Goal: Task Accomplishment & Management: Use online tool/utility

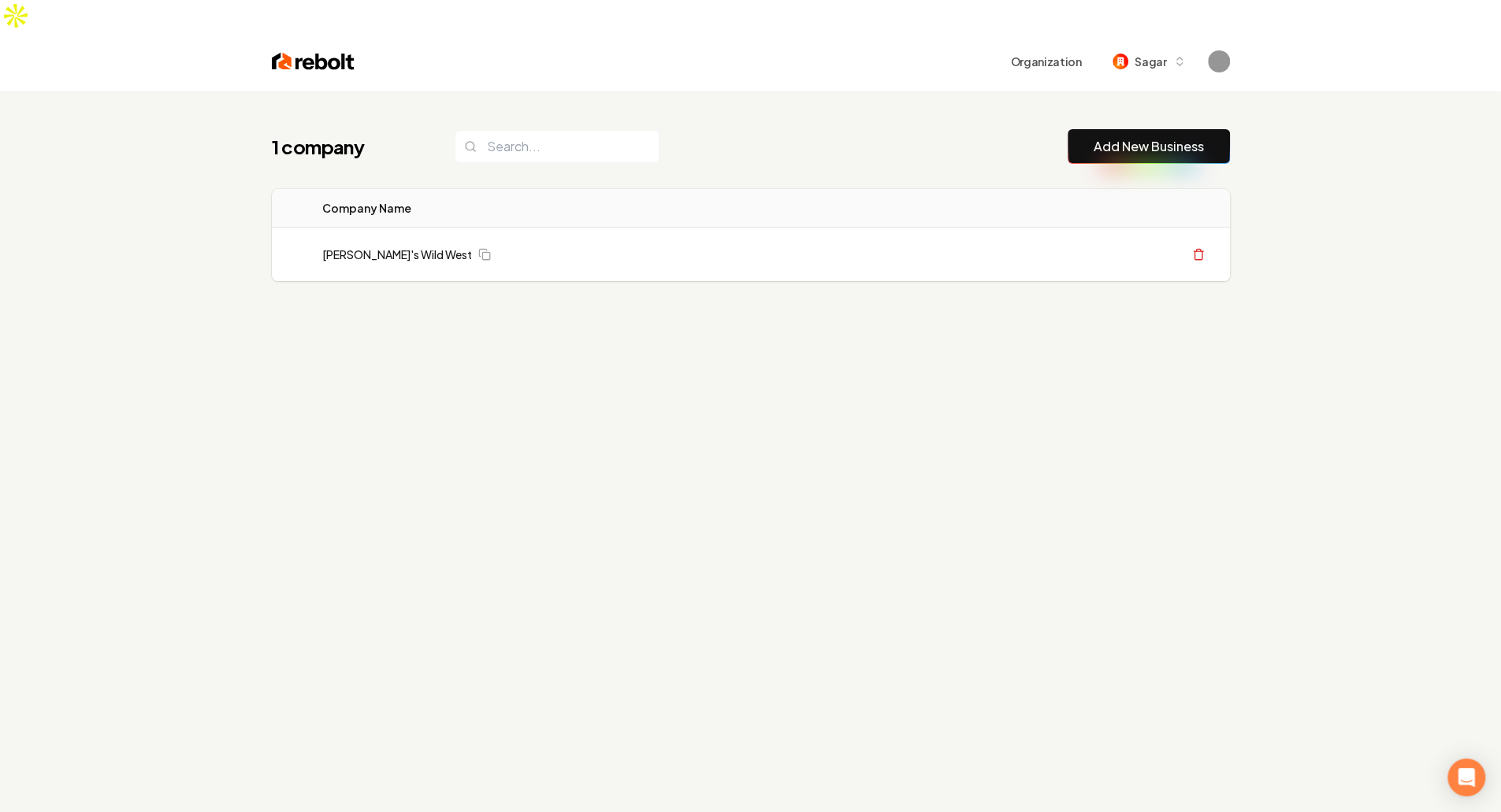
click at [603, 361] on div "1 company Add New Business Logo Company Name Actions [PERSON_NAME]'s Wild West …" at bounding box center [750, 497] width 1501 height 812
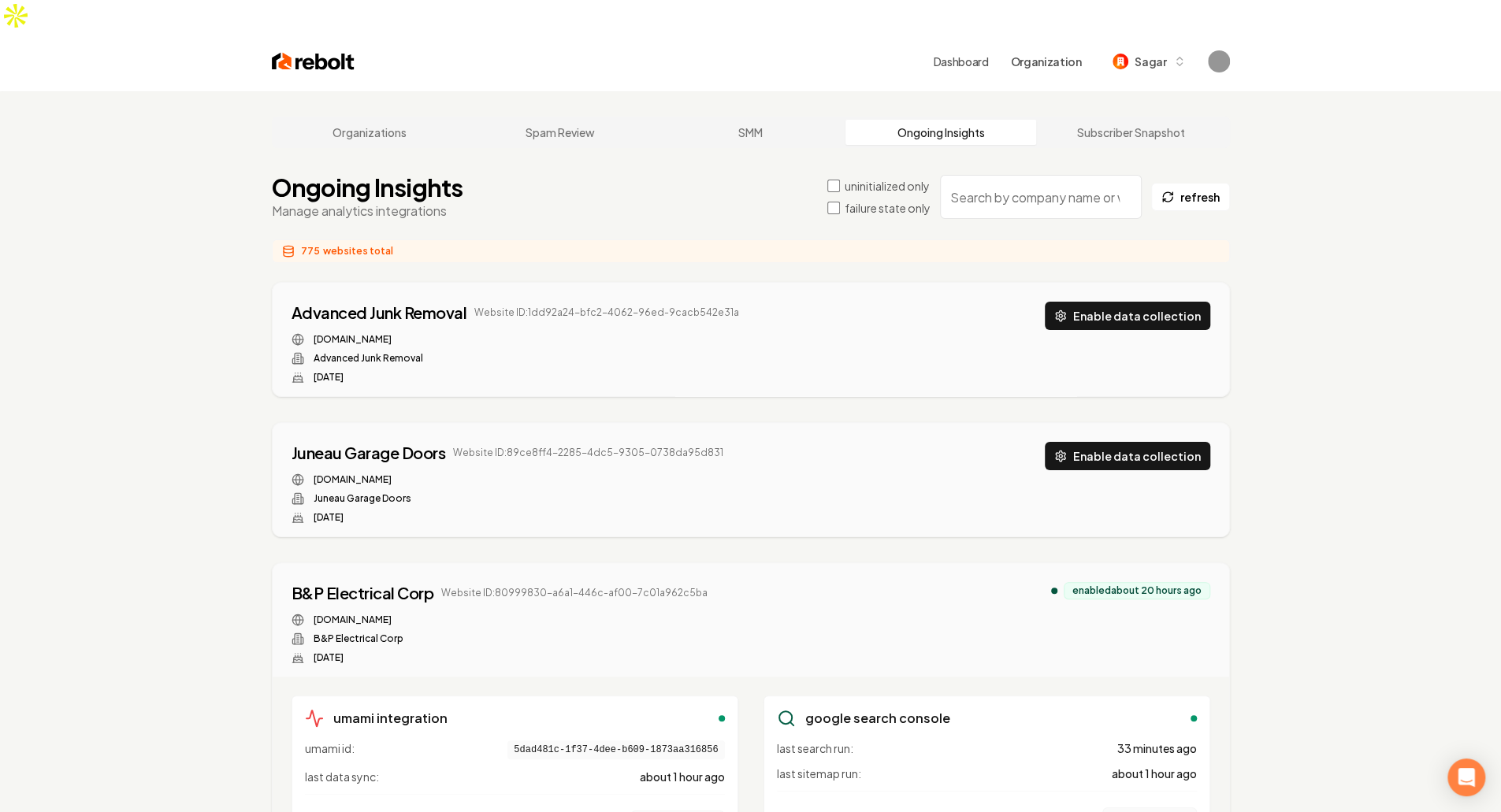
click at [866, 178] on div "uninitialized only failure state only" at bounding box center [879, 197] width 103 height 38
click at [862, 200] on label "failure state only" at bounding box center [888, 208] width 86 height 16
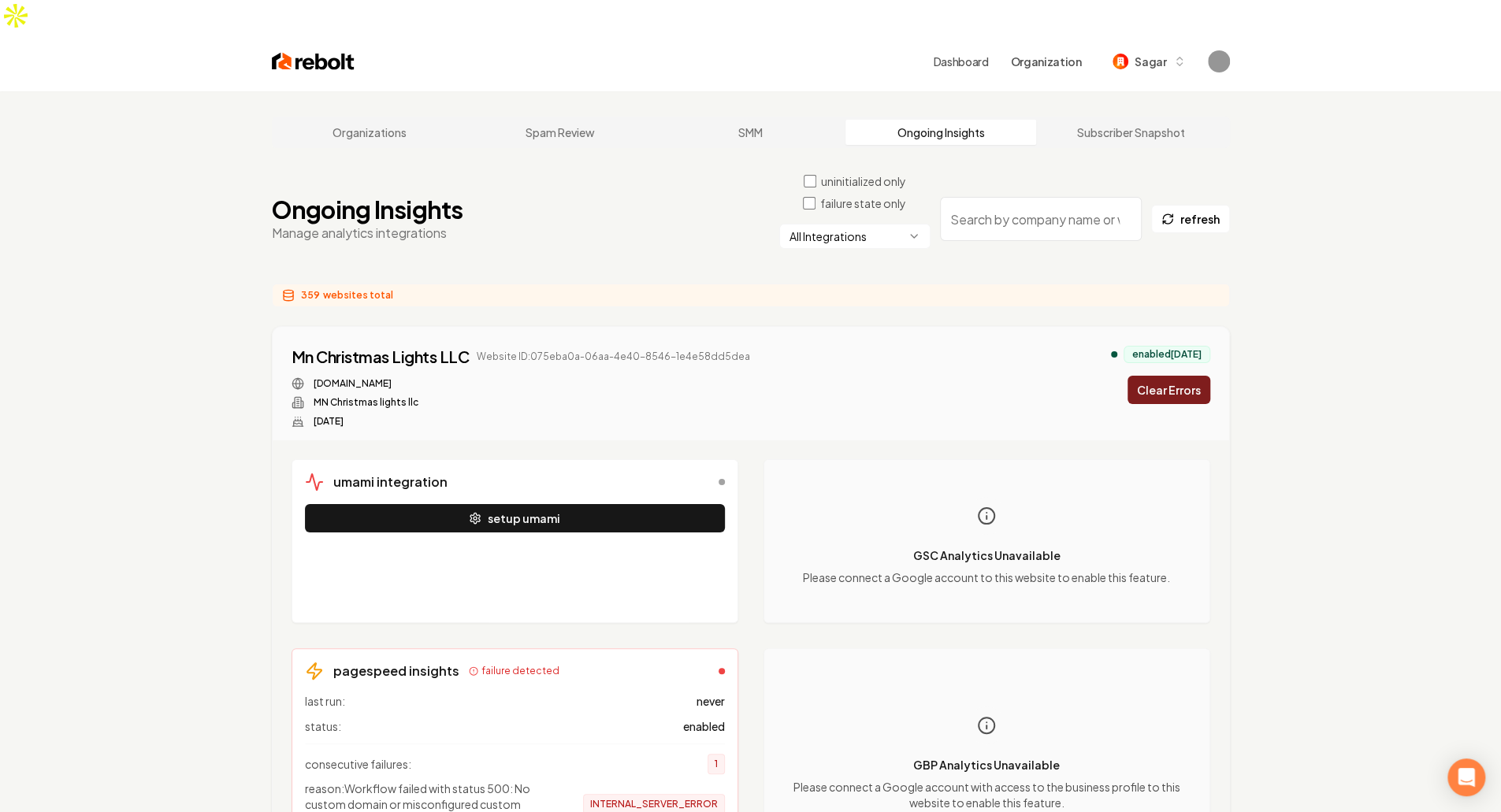
click at [865, 223] on div "All Integrations" at bounding box center [855, 244] width 151 height 41
click at [861, 210] on html "Dashboard Organization Sagar Organizations Spam Review SMM Ongoing Insights Sub…" at bounding box center [750, 406] width 1501 height 812
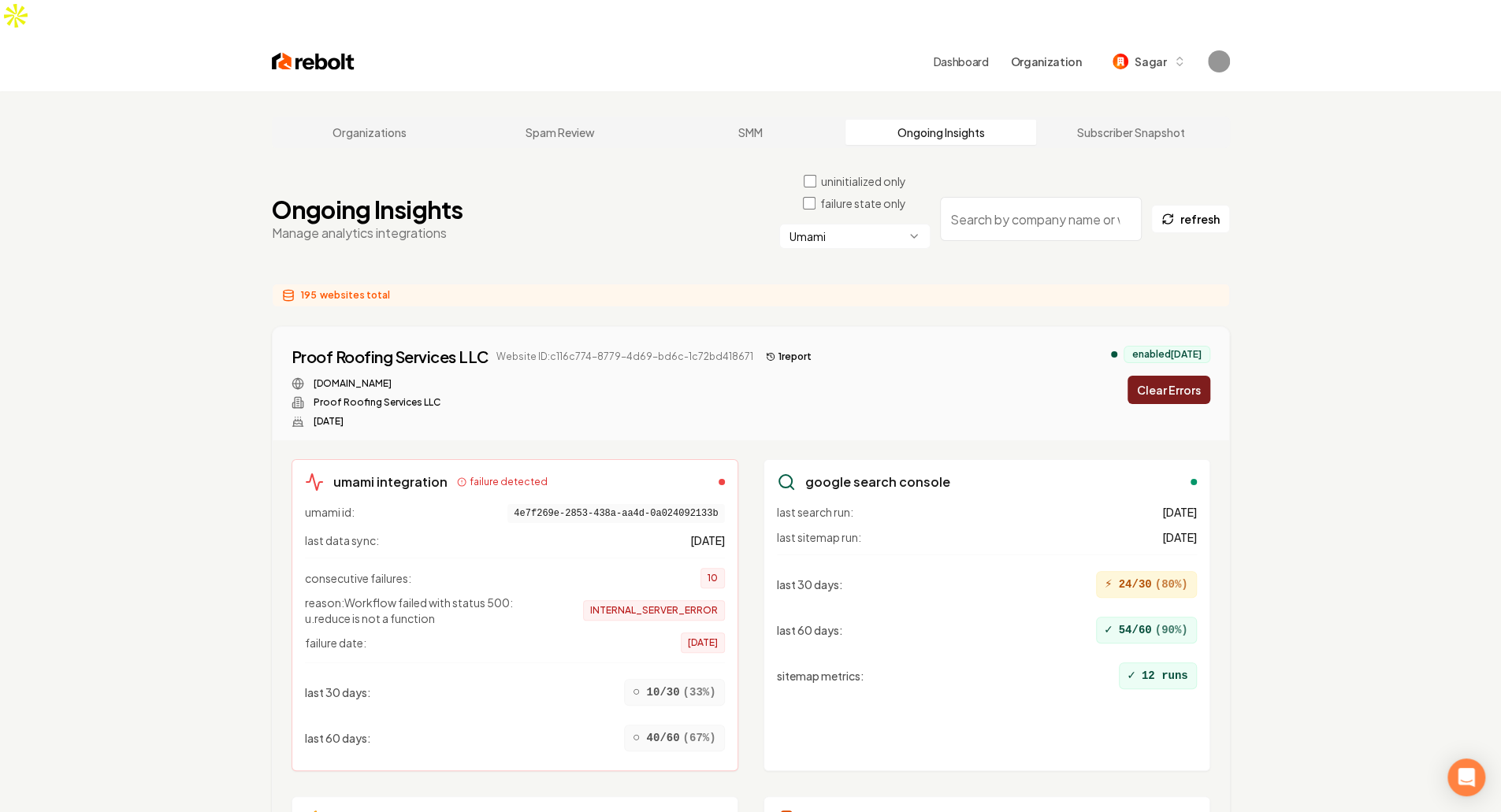
click at [1172, 375] on button "Clear Errors" at bounding box center [1169, 390] width 83 height 29
click at [1176, 375] on button "Clear Errors" at bounding box center [1169, 390] width 83 height 29
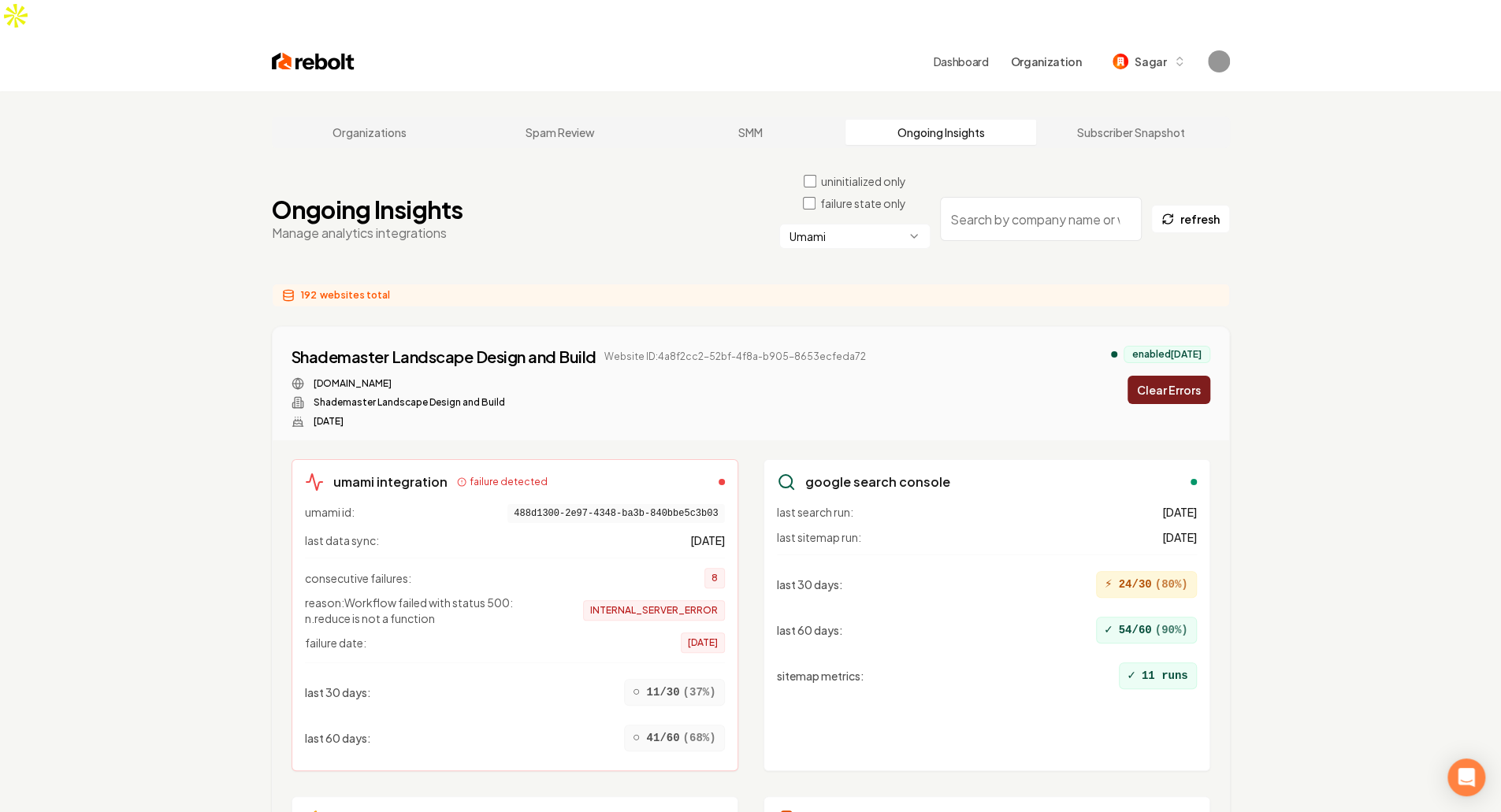
click at [1176, 375] on button "Clear Errors" at bounding box center [1169, 390] width 83 height 29
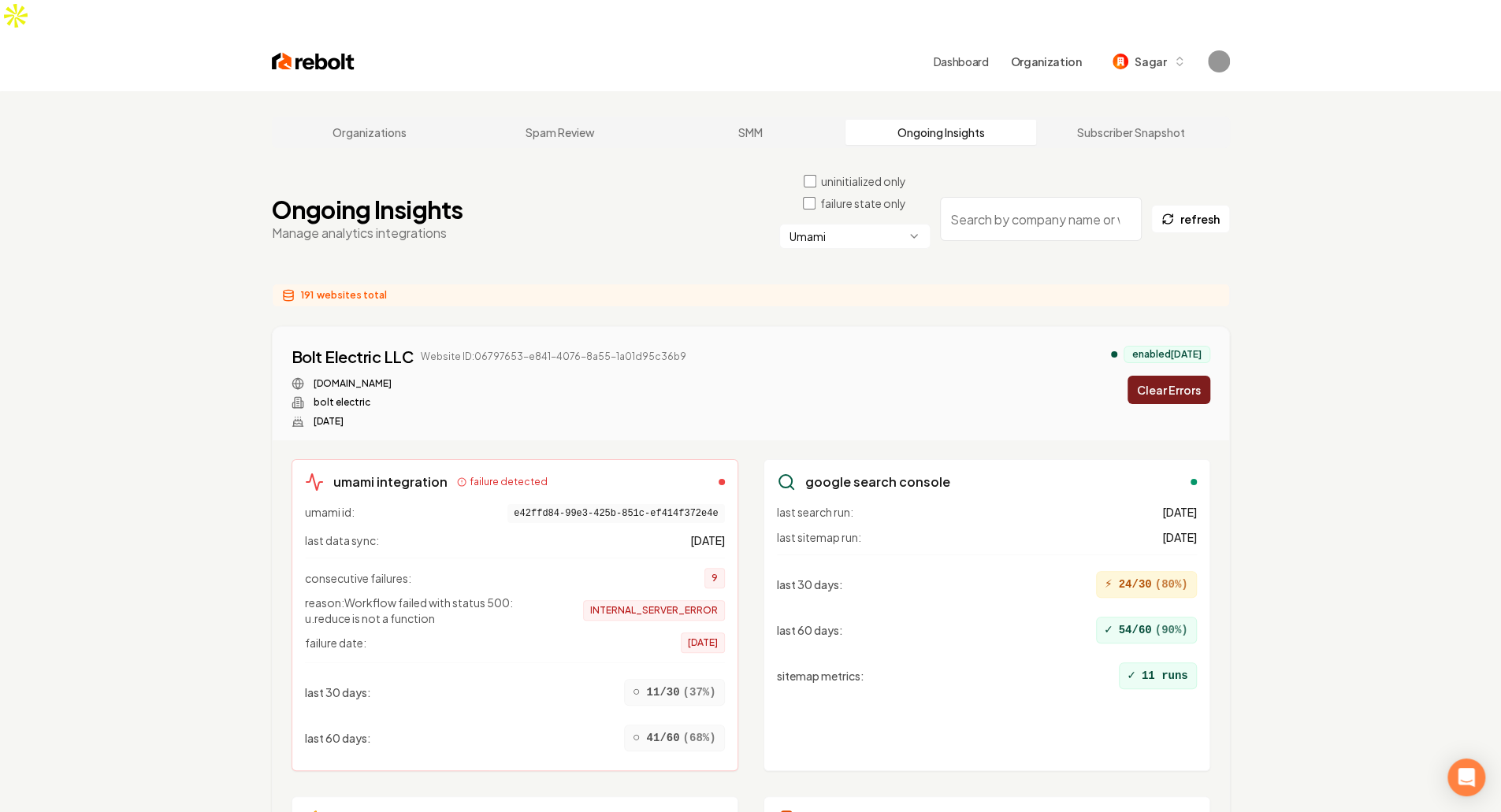
click at [1176, 375] on button "Clear Errors" at bounding box center [1169, 390] width 83 height 29
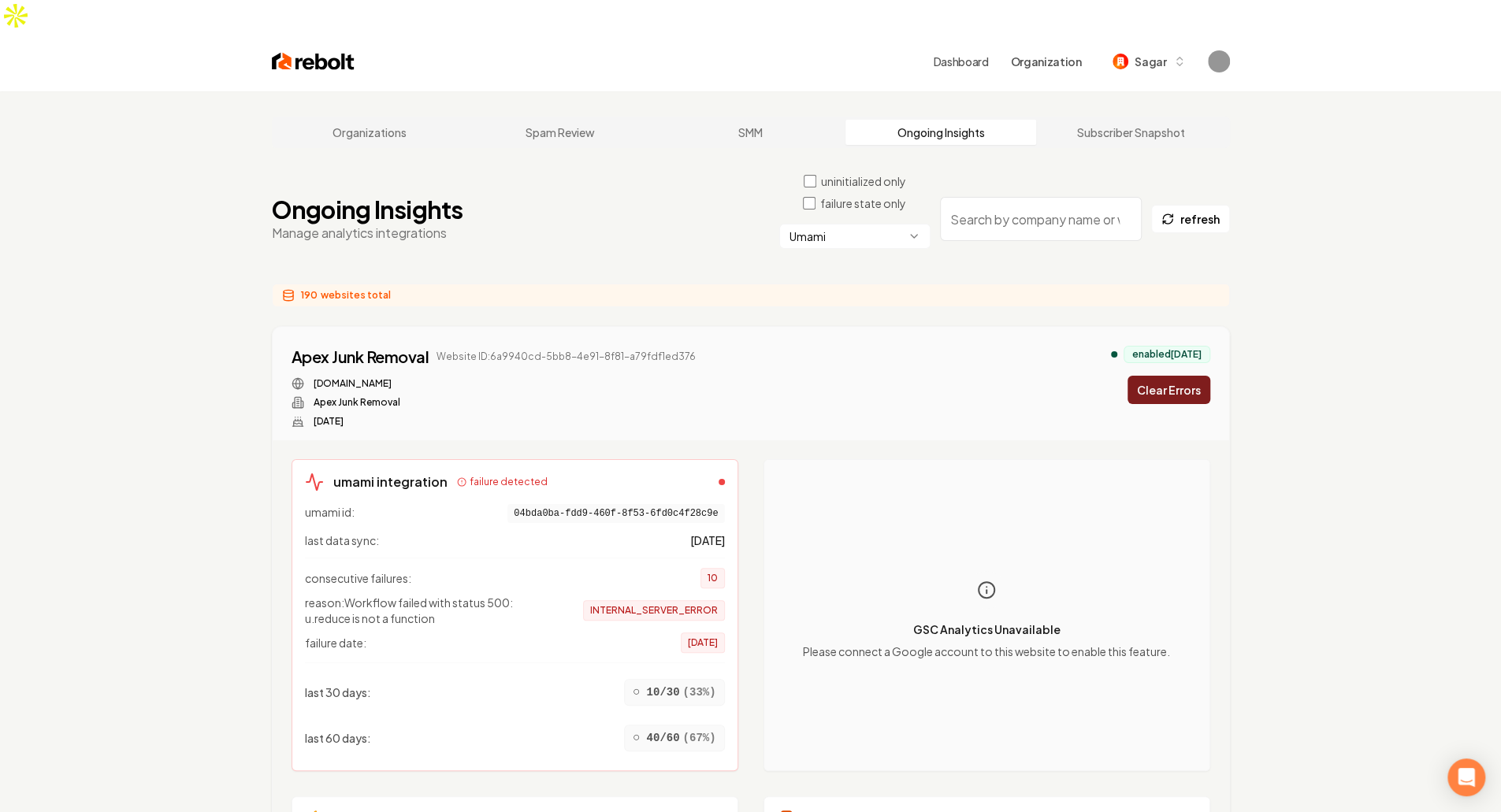
click at [1176, 375] on button "Clear Errors" at bounding box center [1169, 390] width 83 height 29
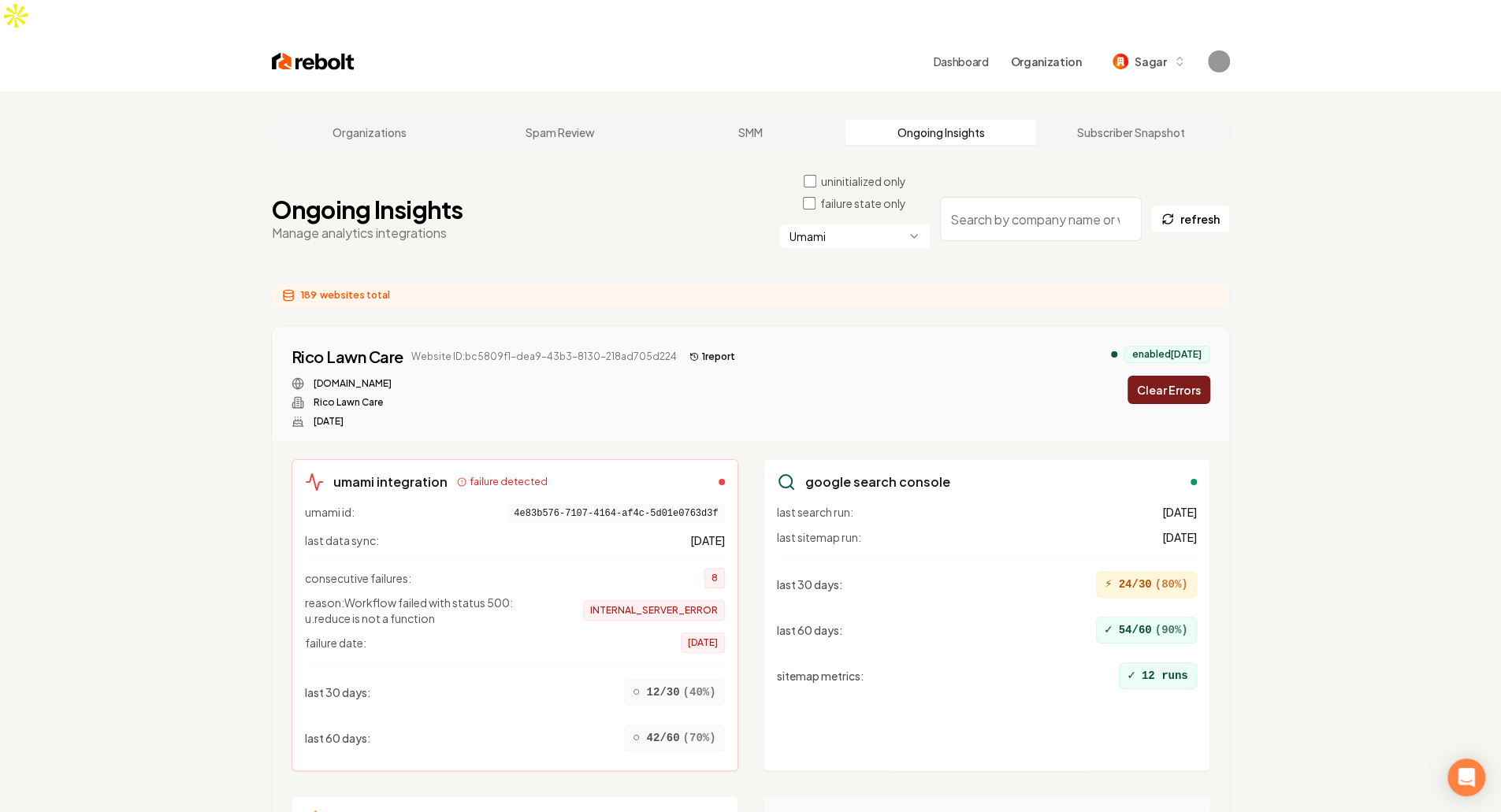
click at [1176, 375] on button "Clear Errors" at bounding box center [1169, 390] width 83 height 29
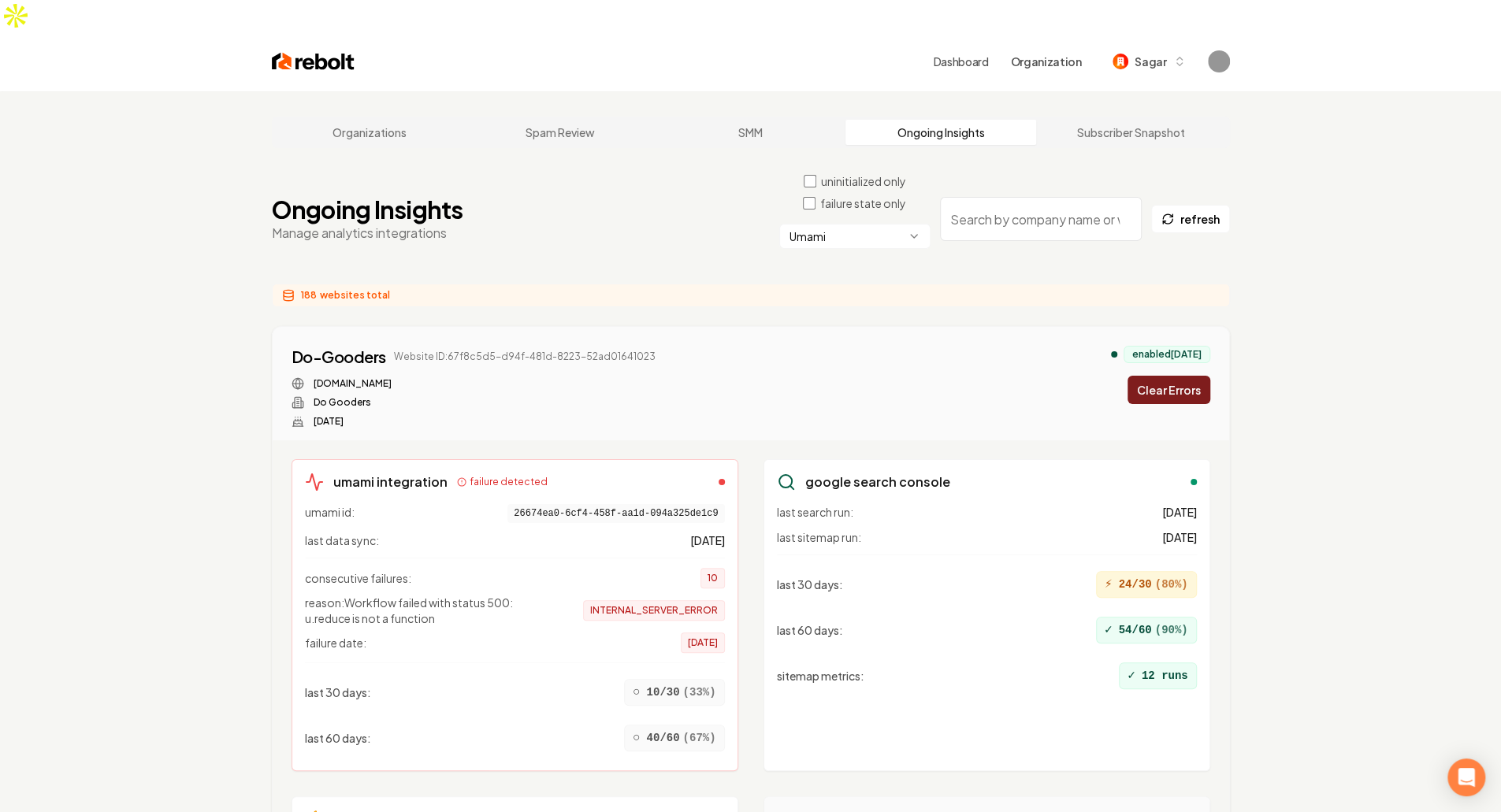
click at [1176, 375] on button "Clear Errors" at bounding box center [1169, 390] width 83 height 29
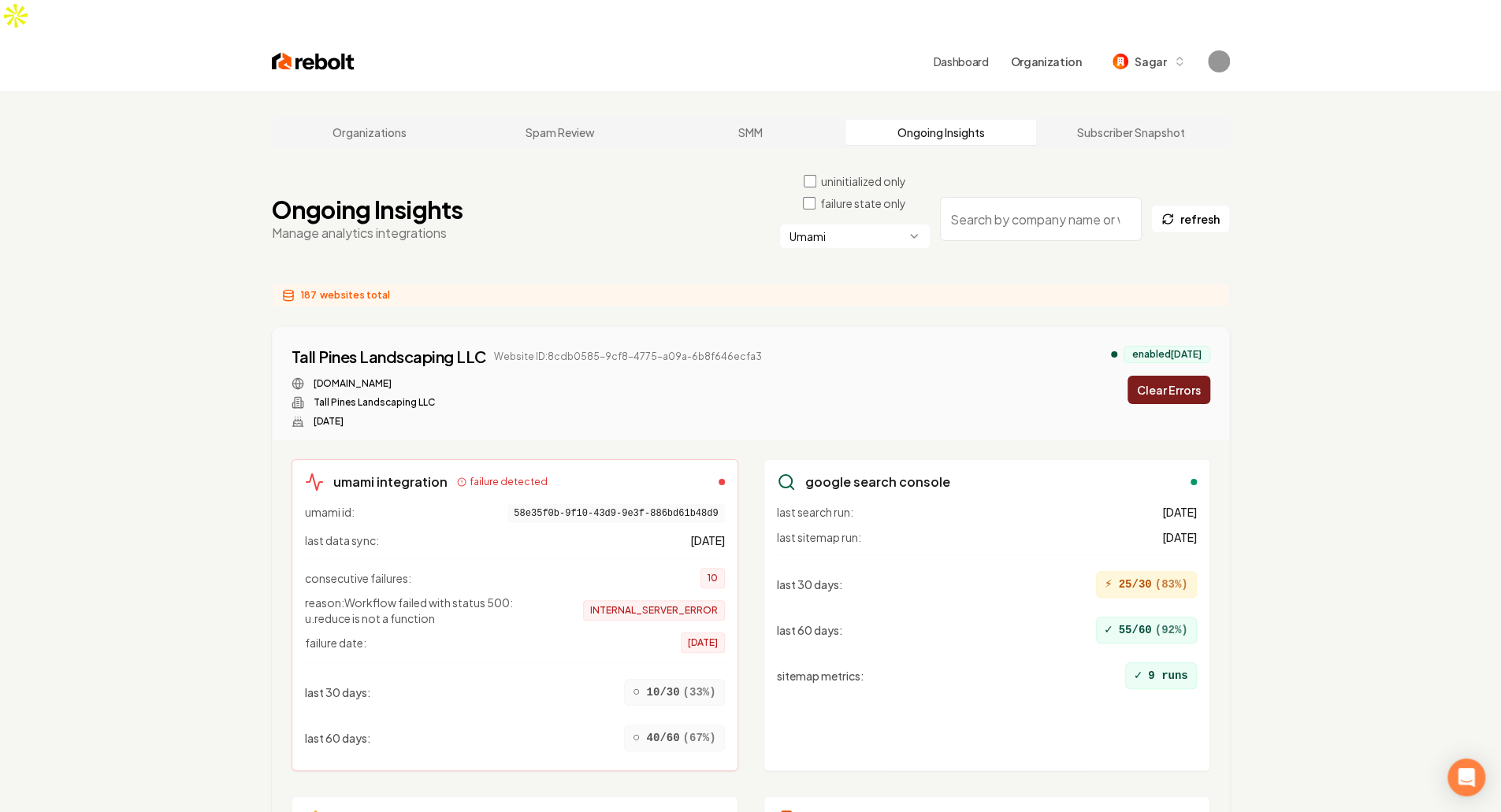
click at [1172, 375] on button "Clear Errors" at bounding box center [1169, 390] width 83 height 29
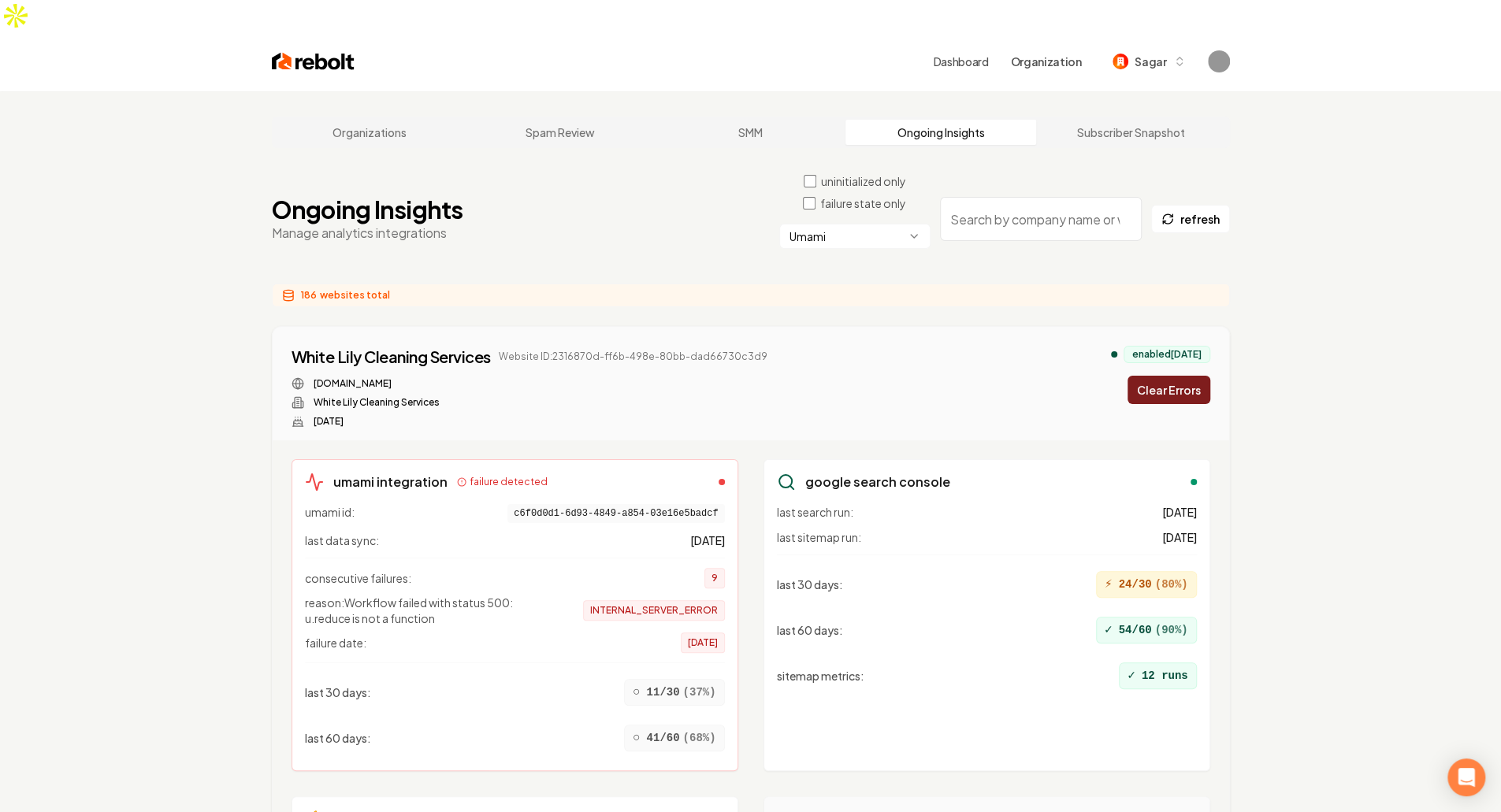
click at [1172, 375] on button "Clear Errors" at bounding box center [1169, 390] width 83 height 29
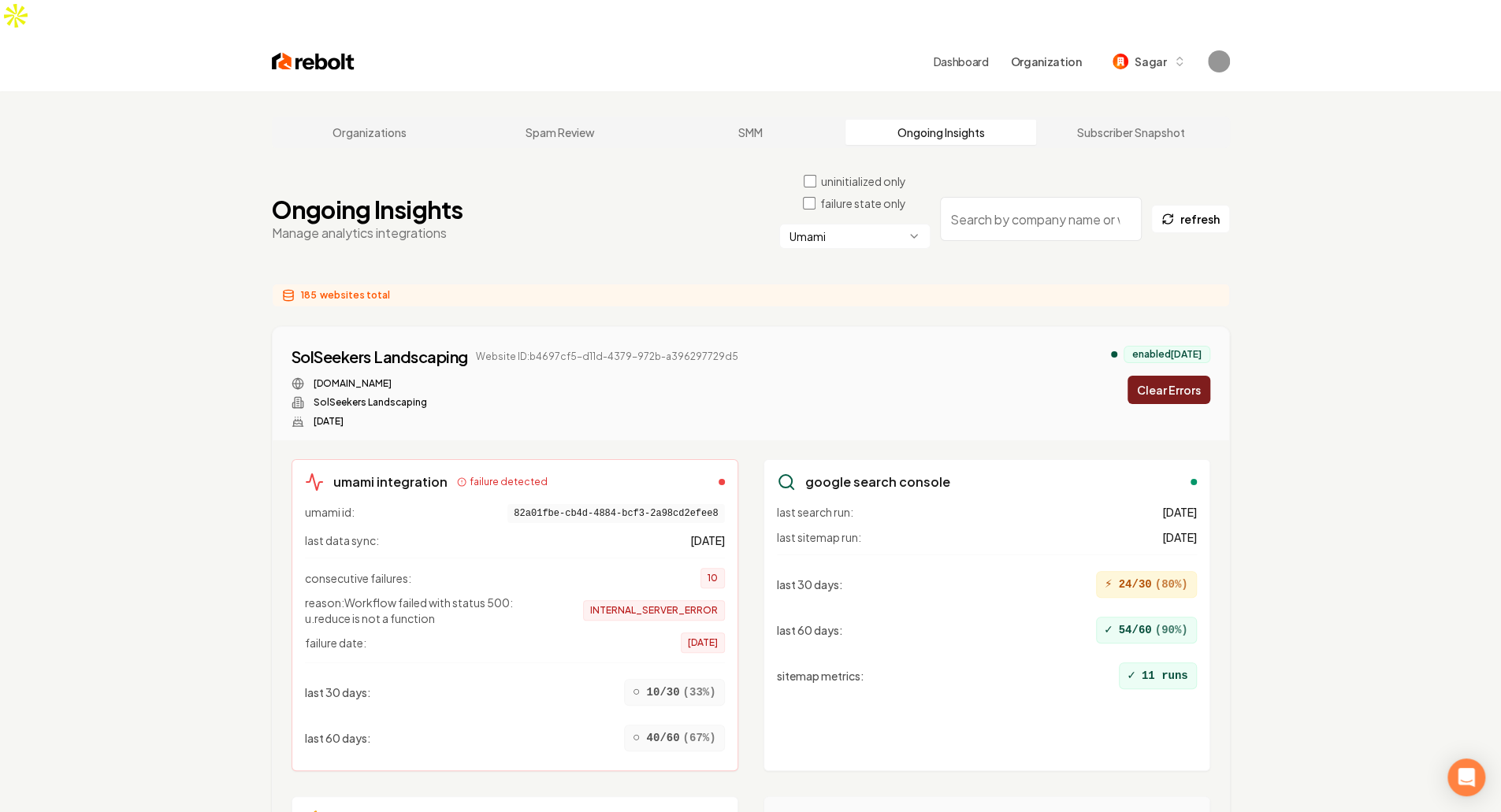
click at [1172, 375] on button "Clear Errors" at bounding box center [1169, 390] width 83 height 29
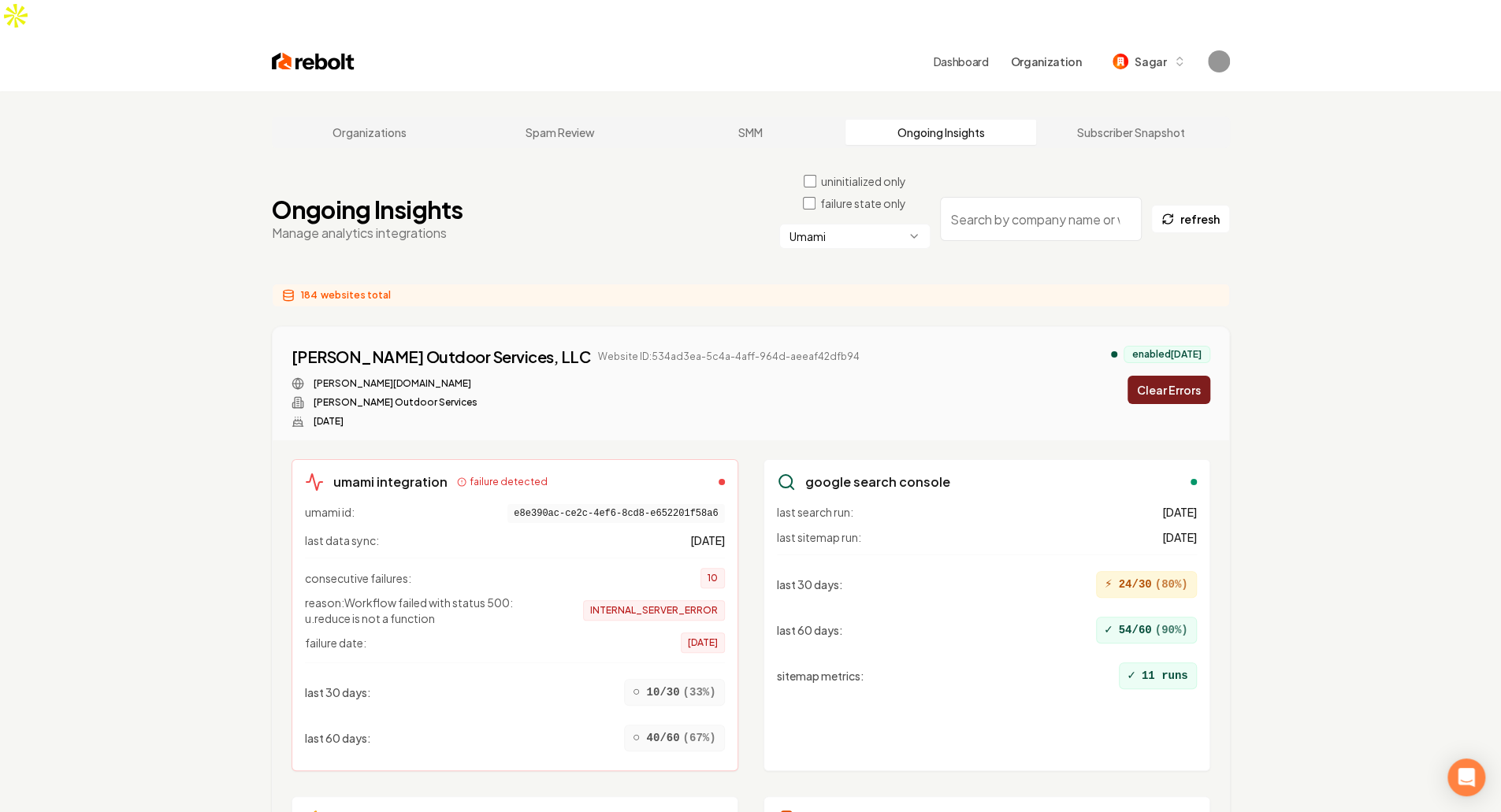
click at [1172, 375] on button "Clear Errors" at bounding box center [1169, 390] width 83 height 29
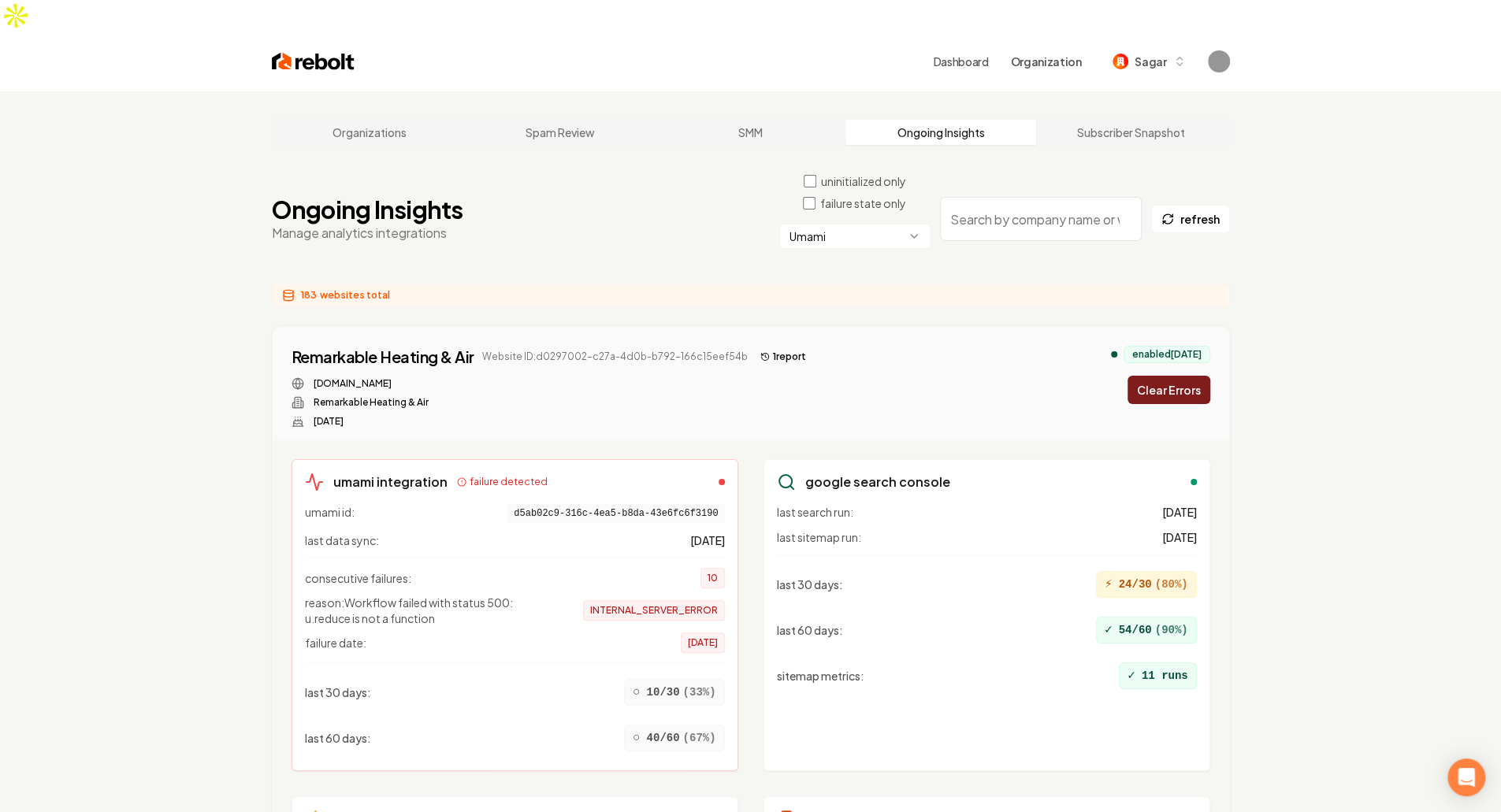
click at [1172, 375] on button "Clear Errors" at bounding box center [1169, 390] width 83 height 29
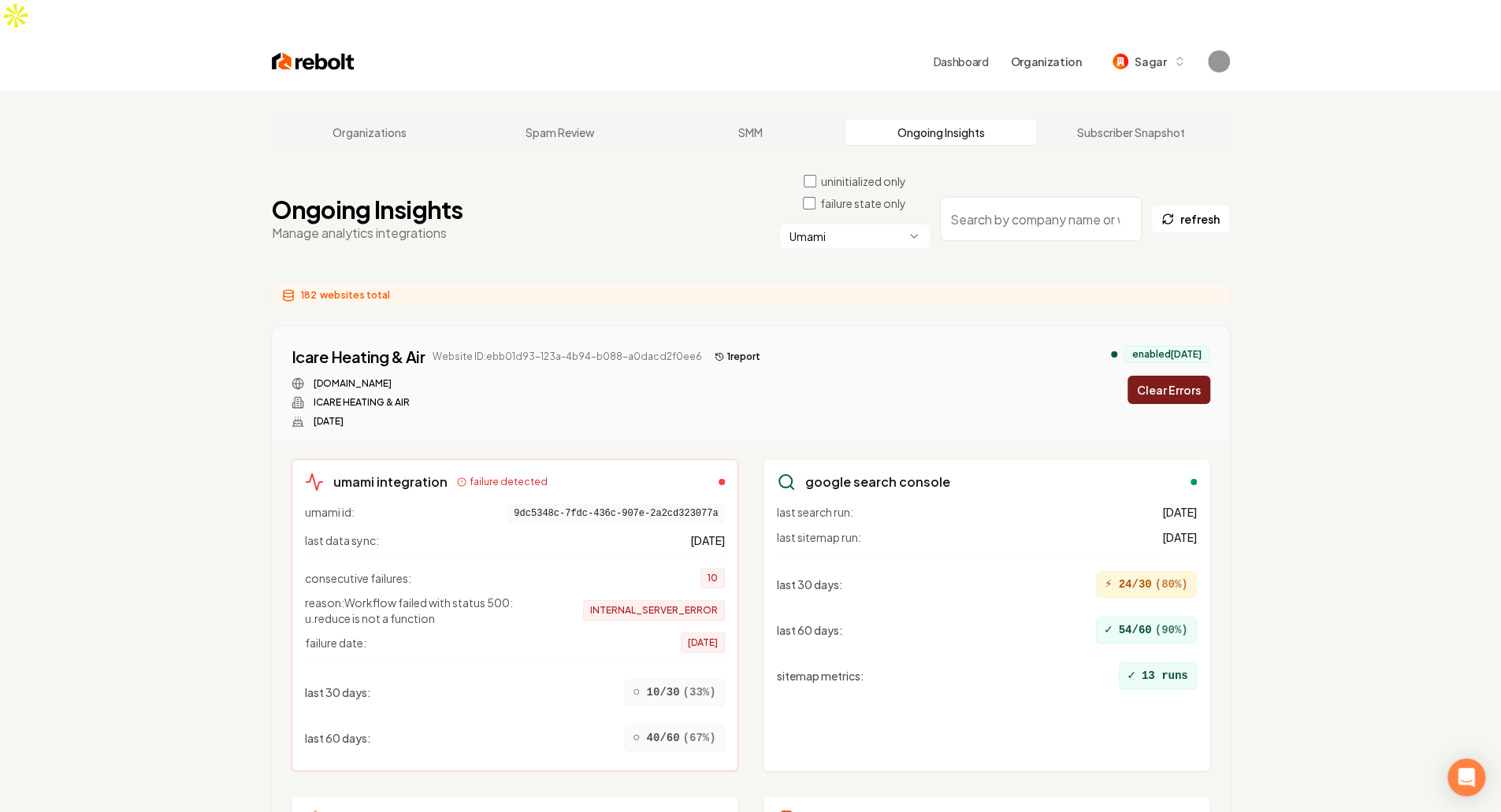
click at [1172, 375] on button "Clear Errors" at bounding box center [1169, 390] width 83 height 29
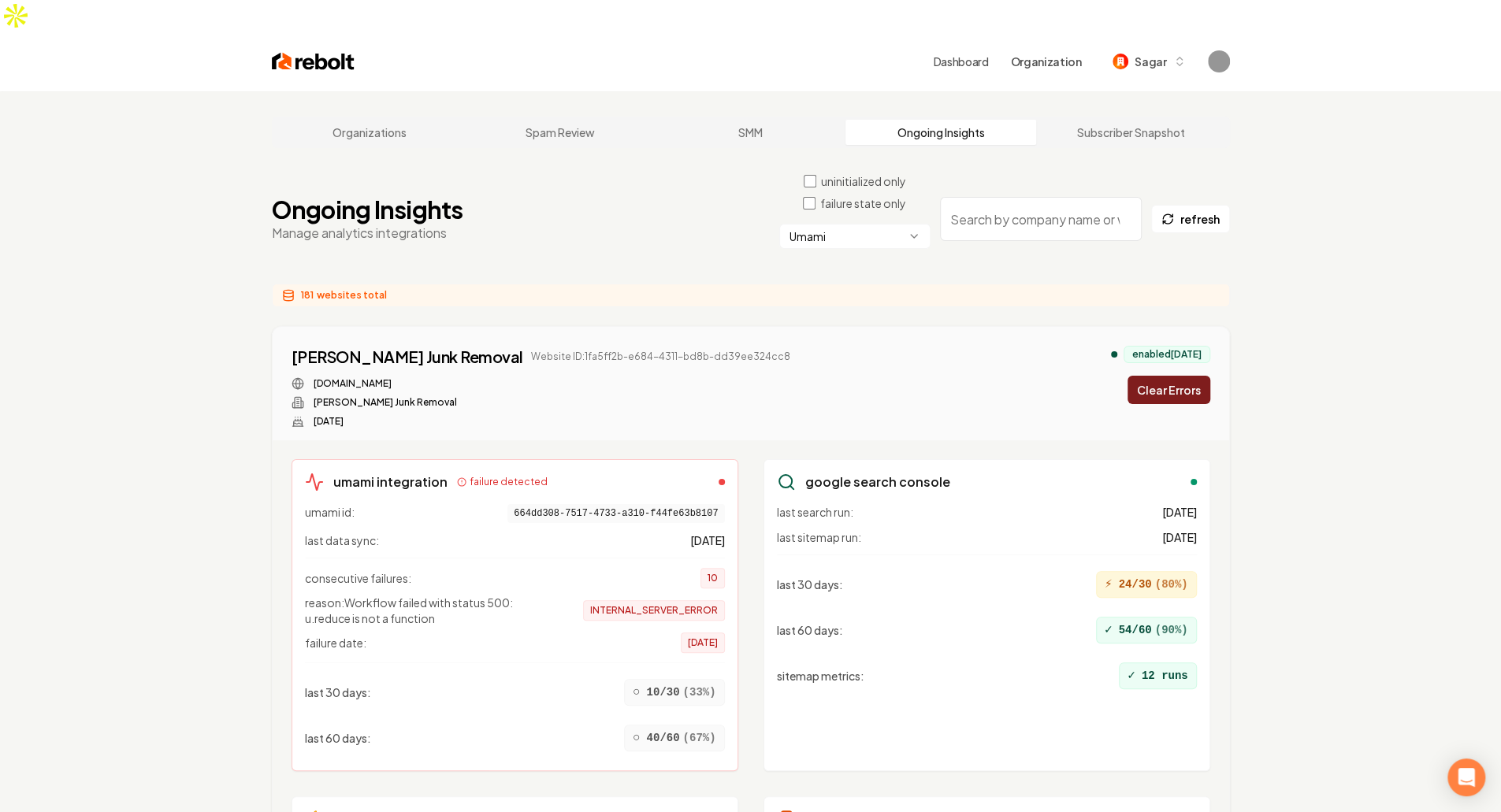
click at [1172, 375] on button "Clear Errors" at bounding box center [1169, 390] width 83 height 29
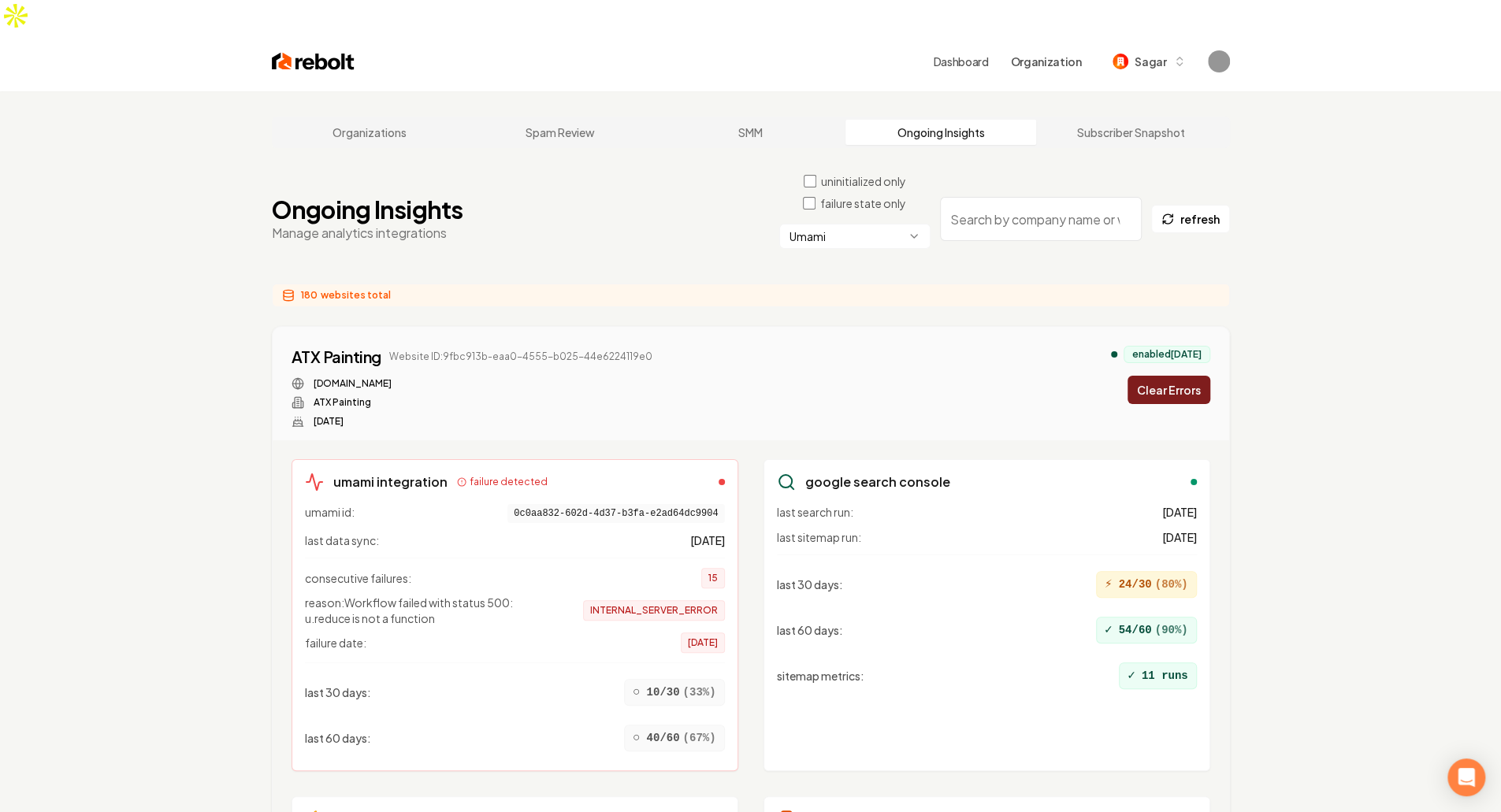
click at [1172, 375] on button "Clear Errors" at bounding box center [1169, 390] width 83 height 29
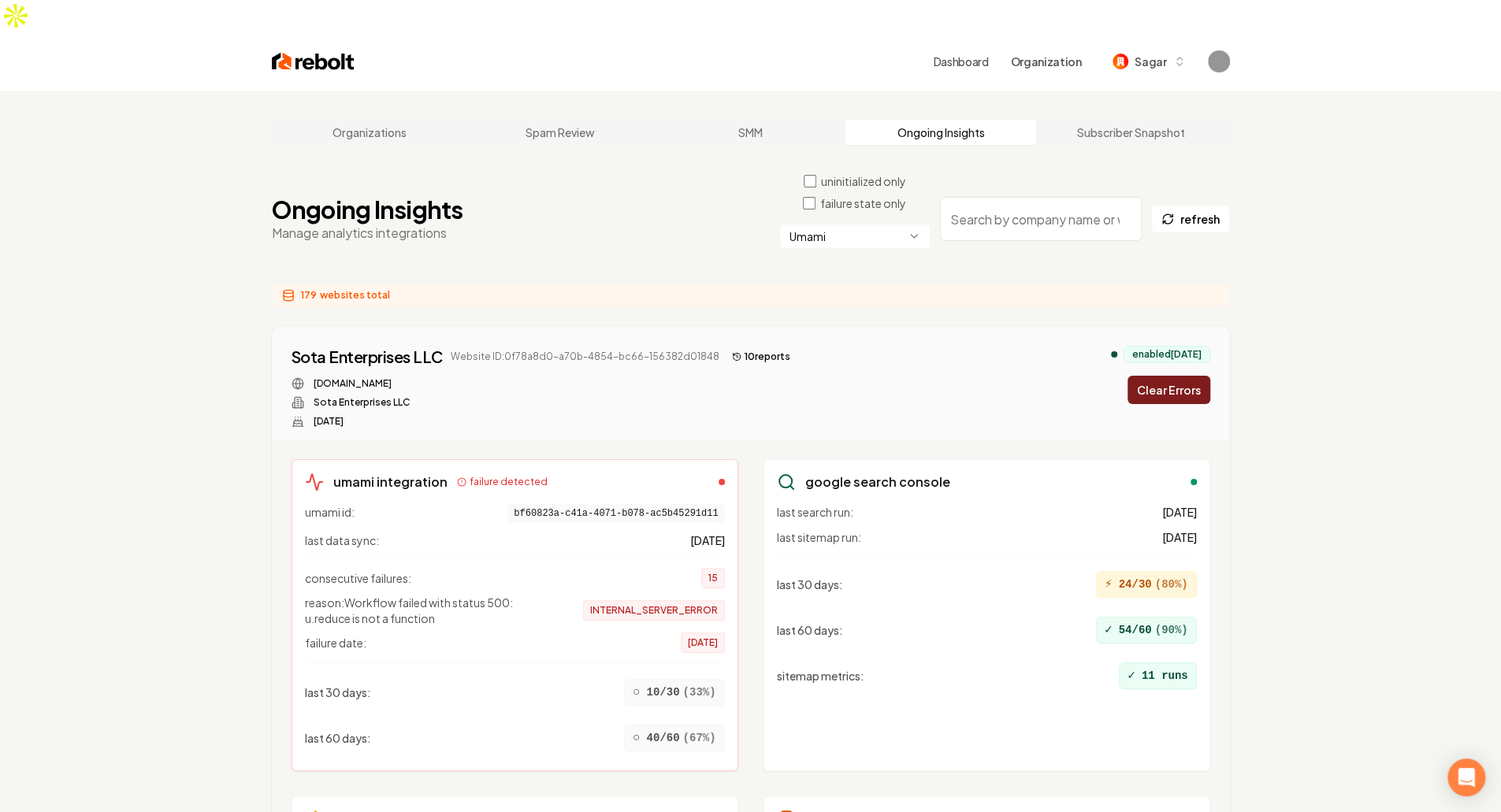
click at [1172, 375] on button "Clear Errors" at bounding box center [1169, 390] width 83 height 29
click at [1172, 361] on div "enabled 4 months ago Clearing..." at bounding box center [1161, 375] width 99 height 58
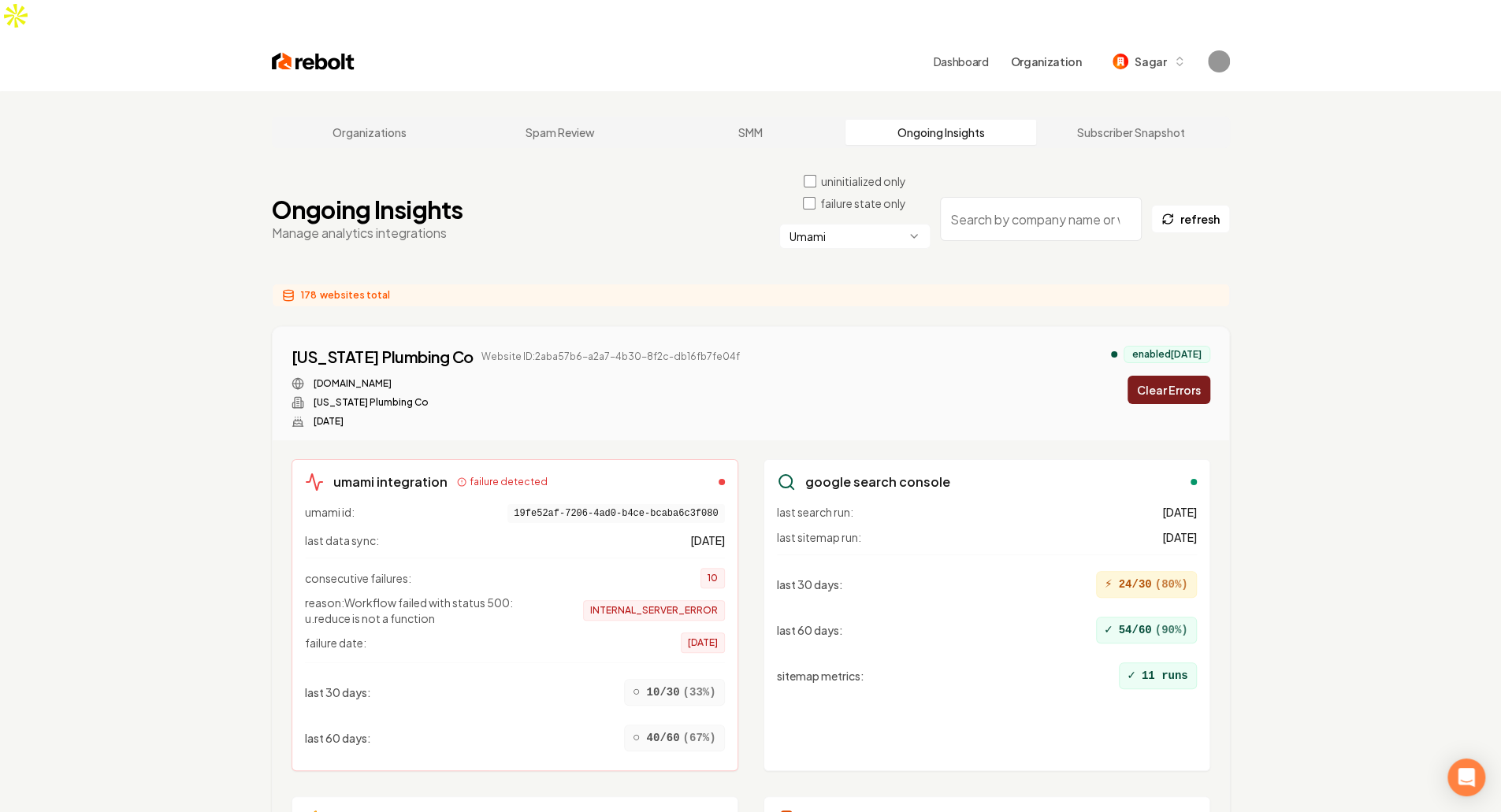
click at [1172, 375] on button "Clear Errors" at bounding box center [1169, 390] width 83 height 29
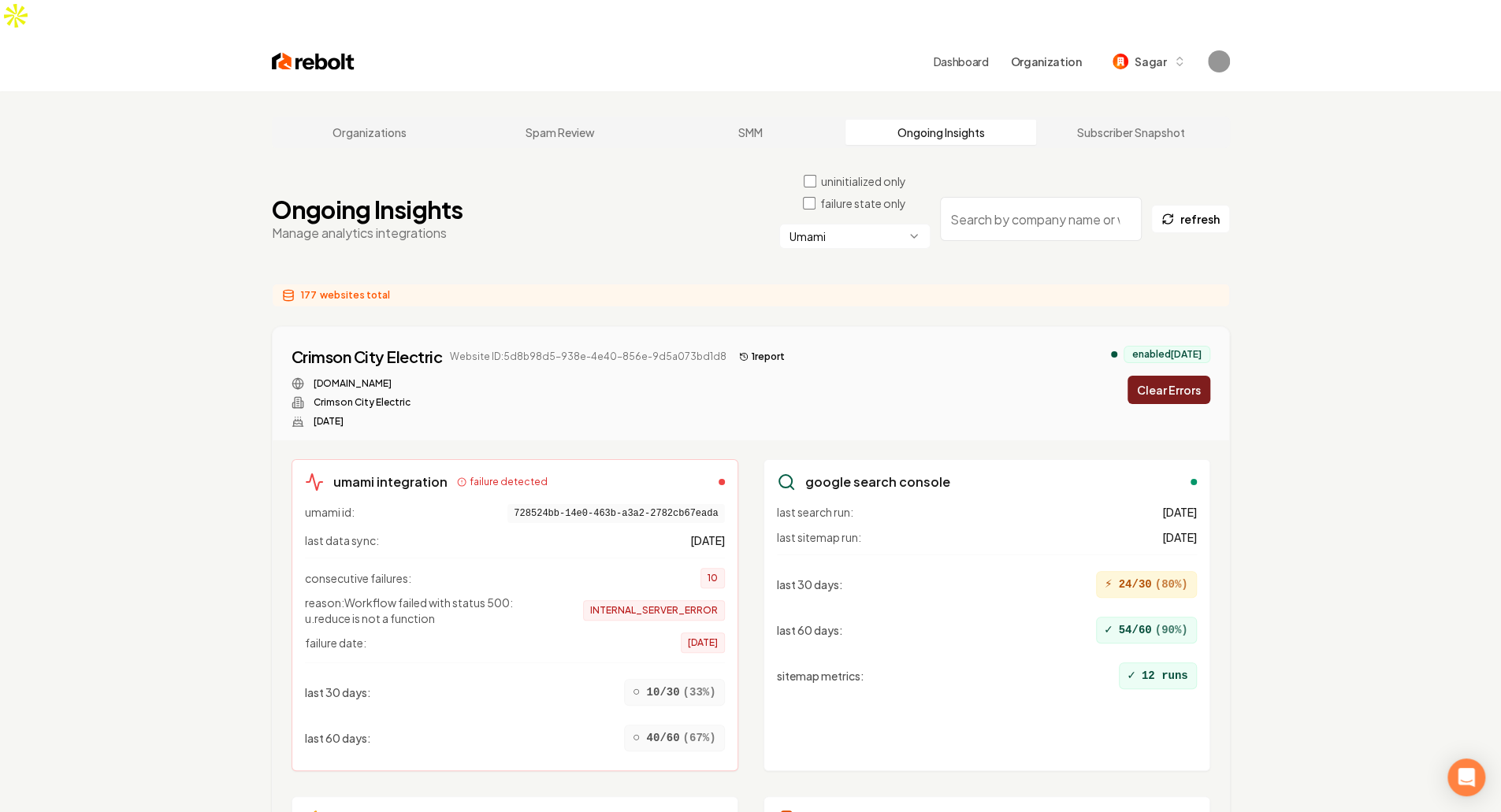
click at [1172, 375] on button "Clear Errors" at bounding box center [1169, 390] width 83 height 29
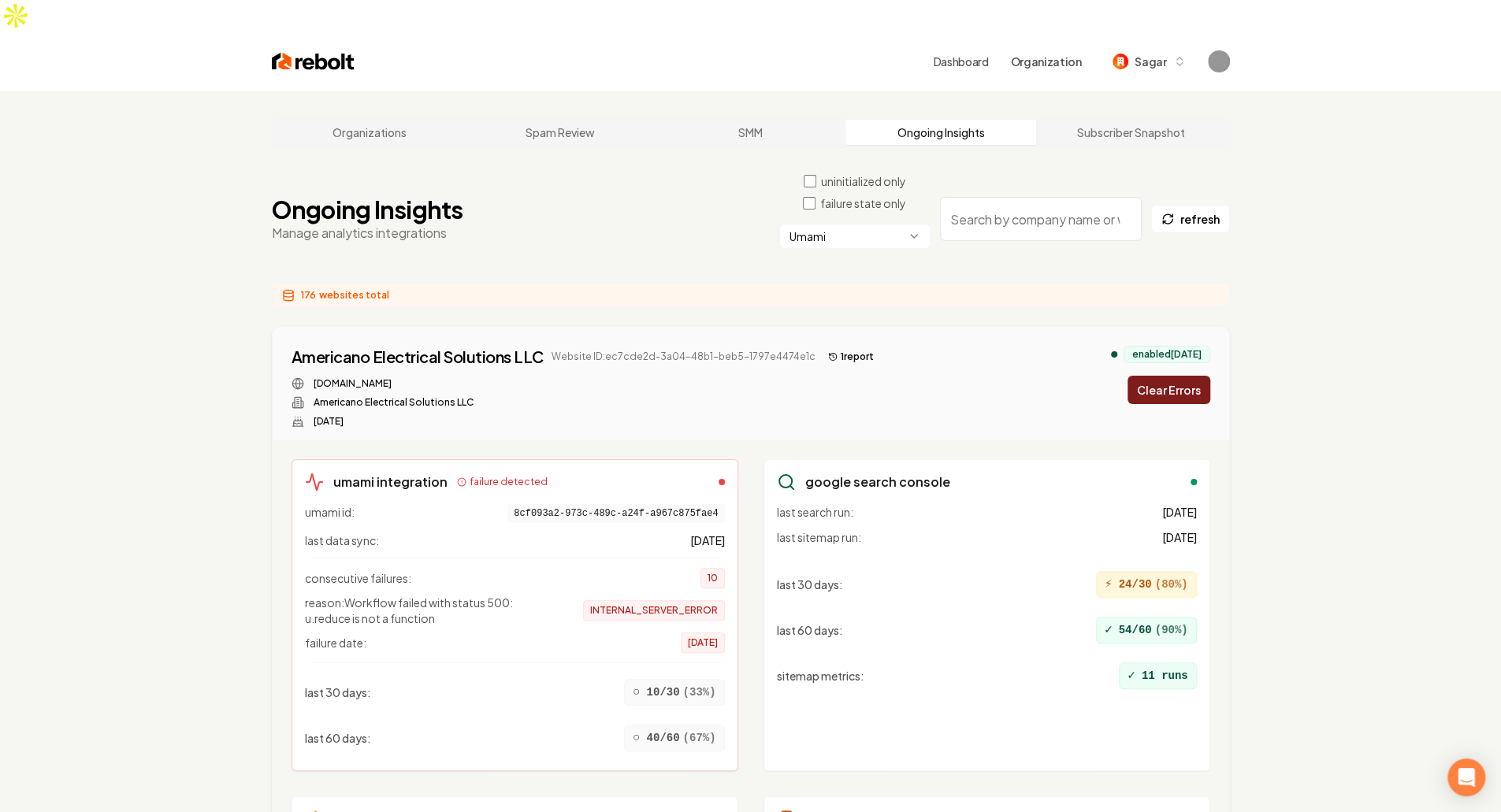
click at [1172, 375] on button "Clear Errors" at bounding box center [1169, 390] width 83 height 29
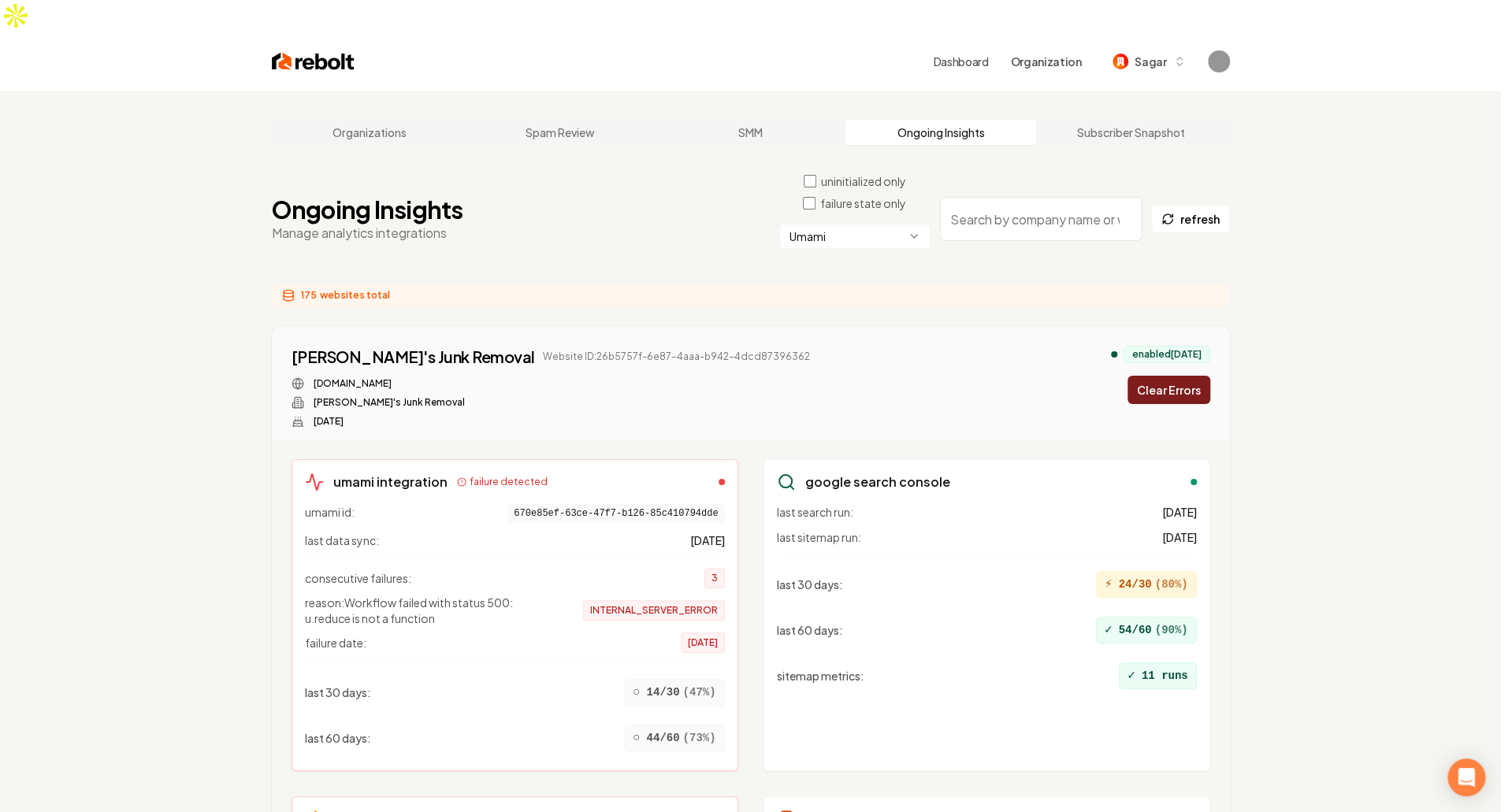
click at [1172, 375] on button "Clear Errors" at bounding box center [1169, 390] width 83 height 29
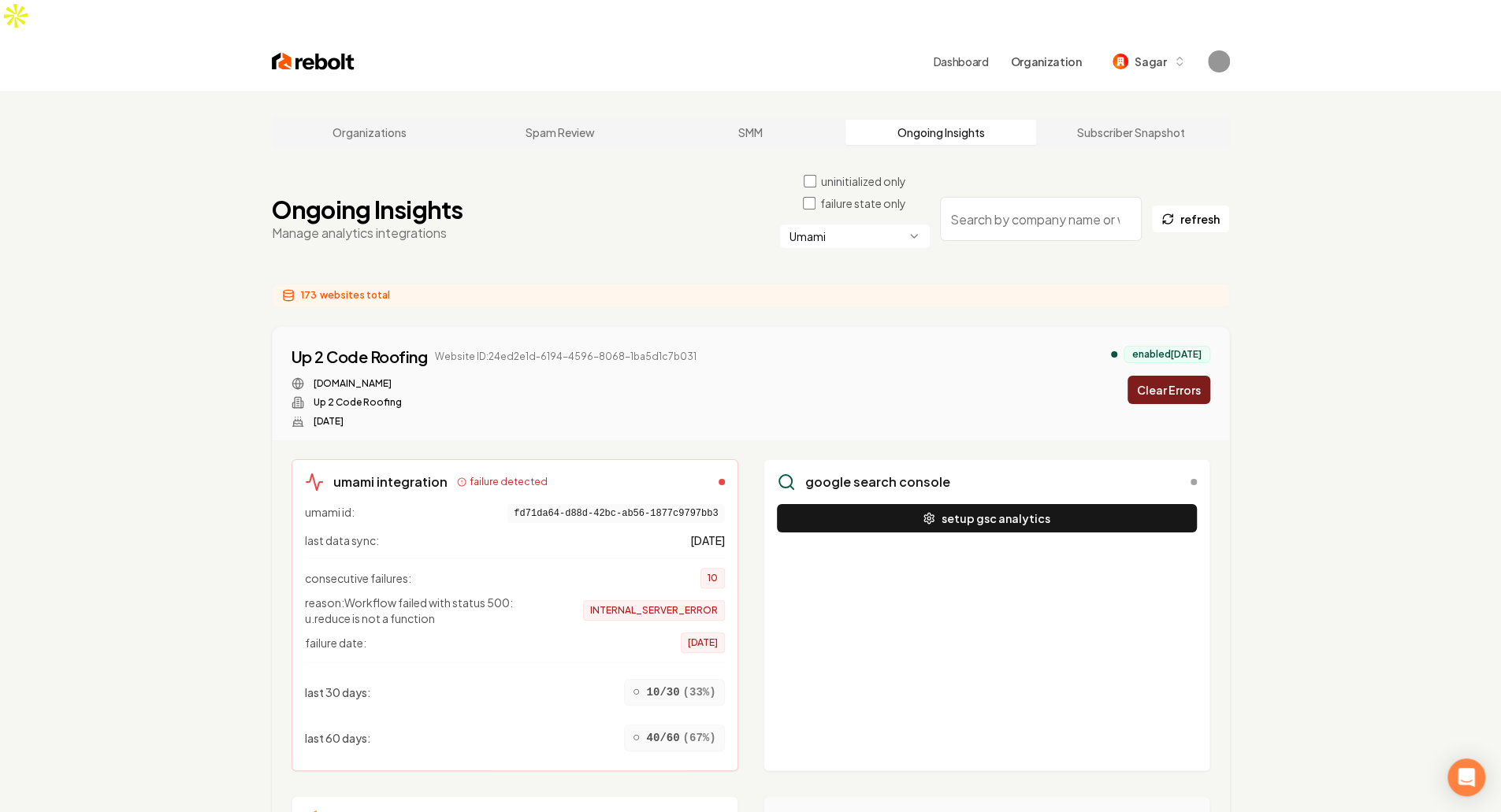
click at [1172, 375] on button "Clear Errors" at bounding box center [1169, 390] width 83 height 29
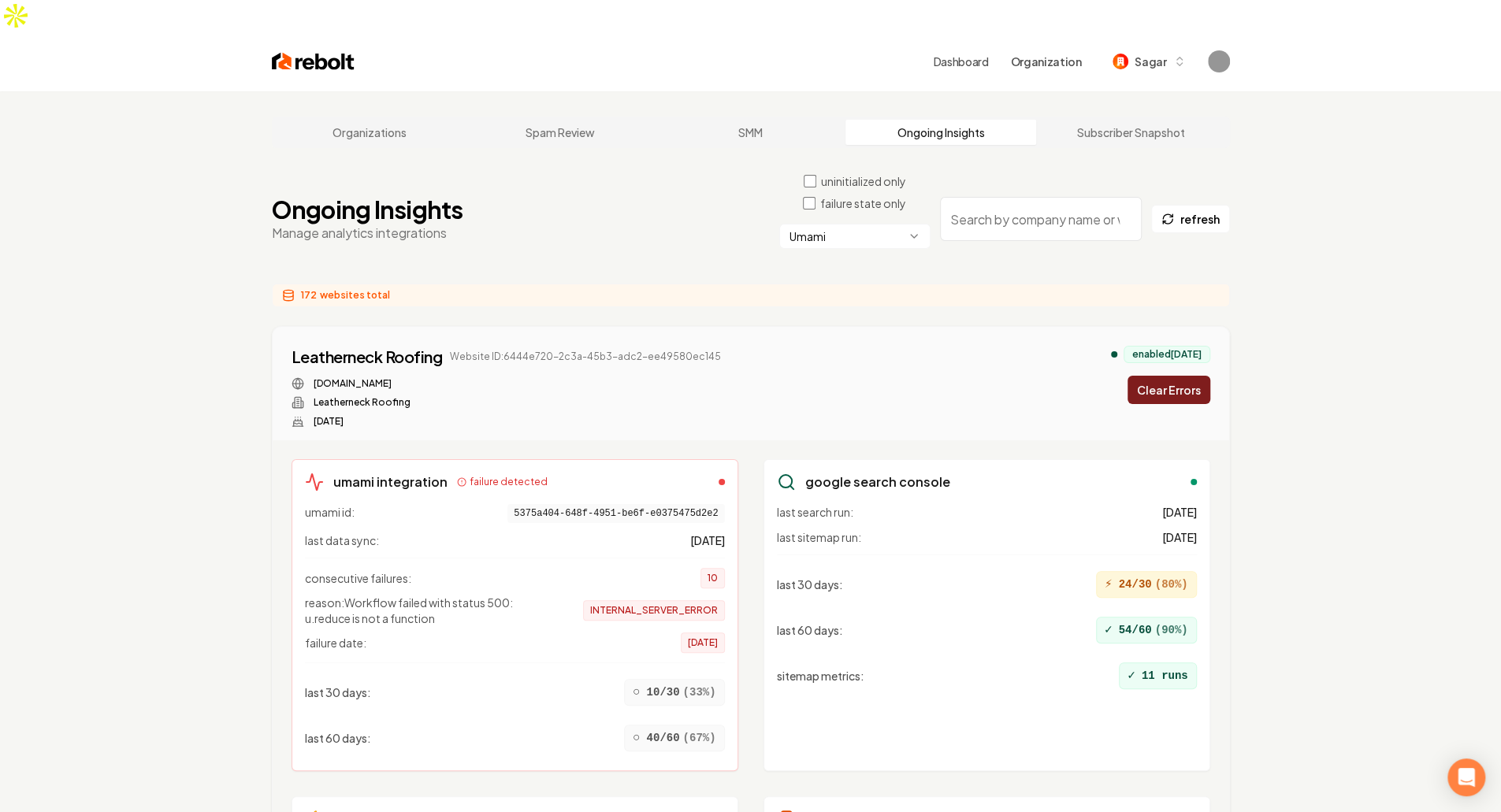
click at [1172, 375] on button "Clear Errors" at bounding box center [1169, 390] width 83 height 29
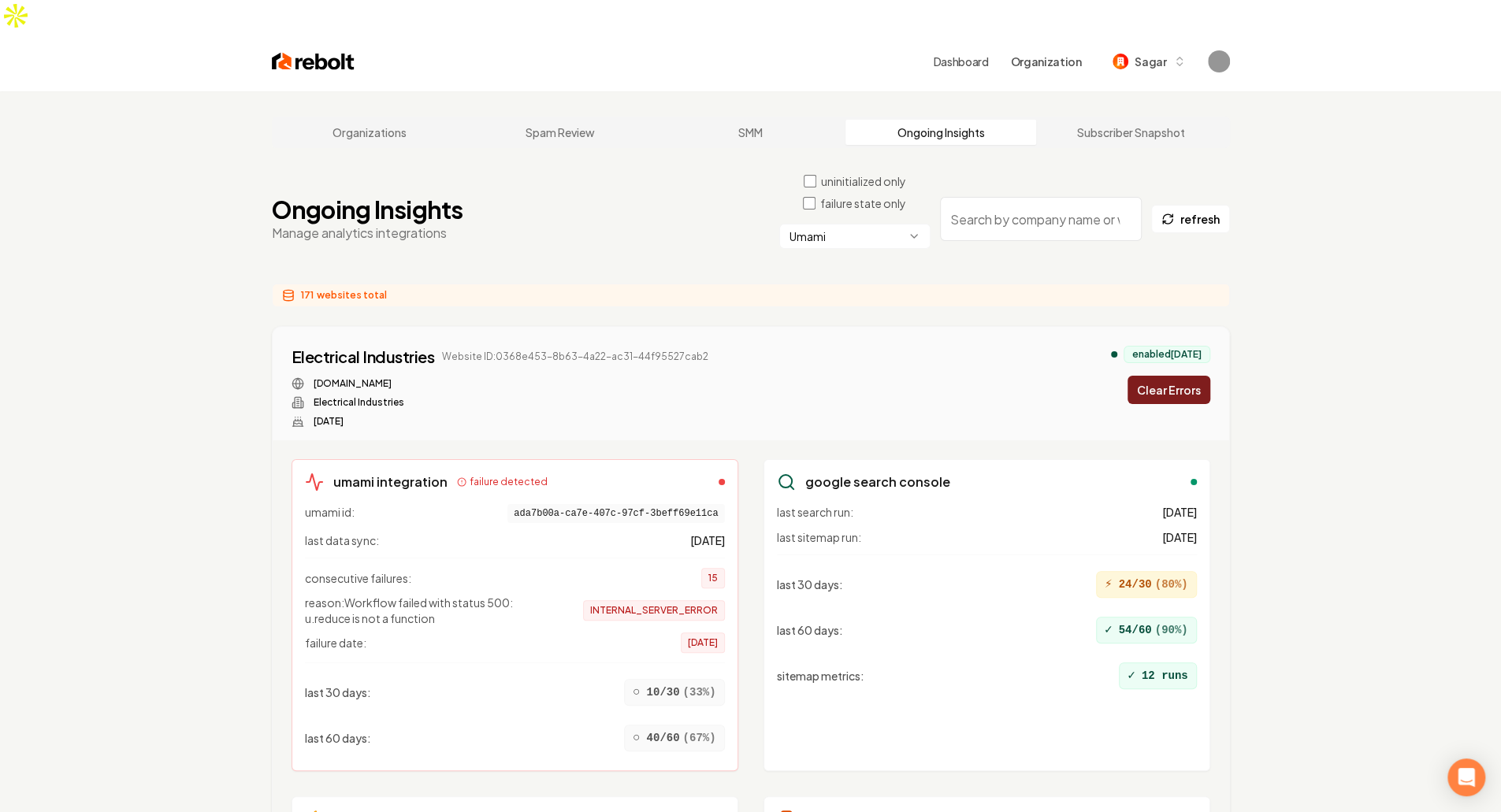
click at [1172, 375] on button "Clear Errors" at bounding box center [1169, 390] width 83 height 29
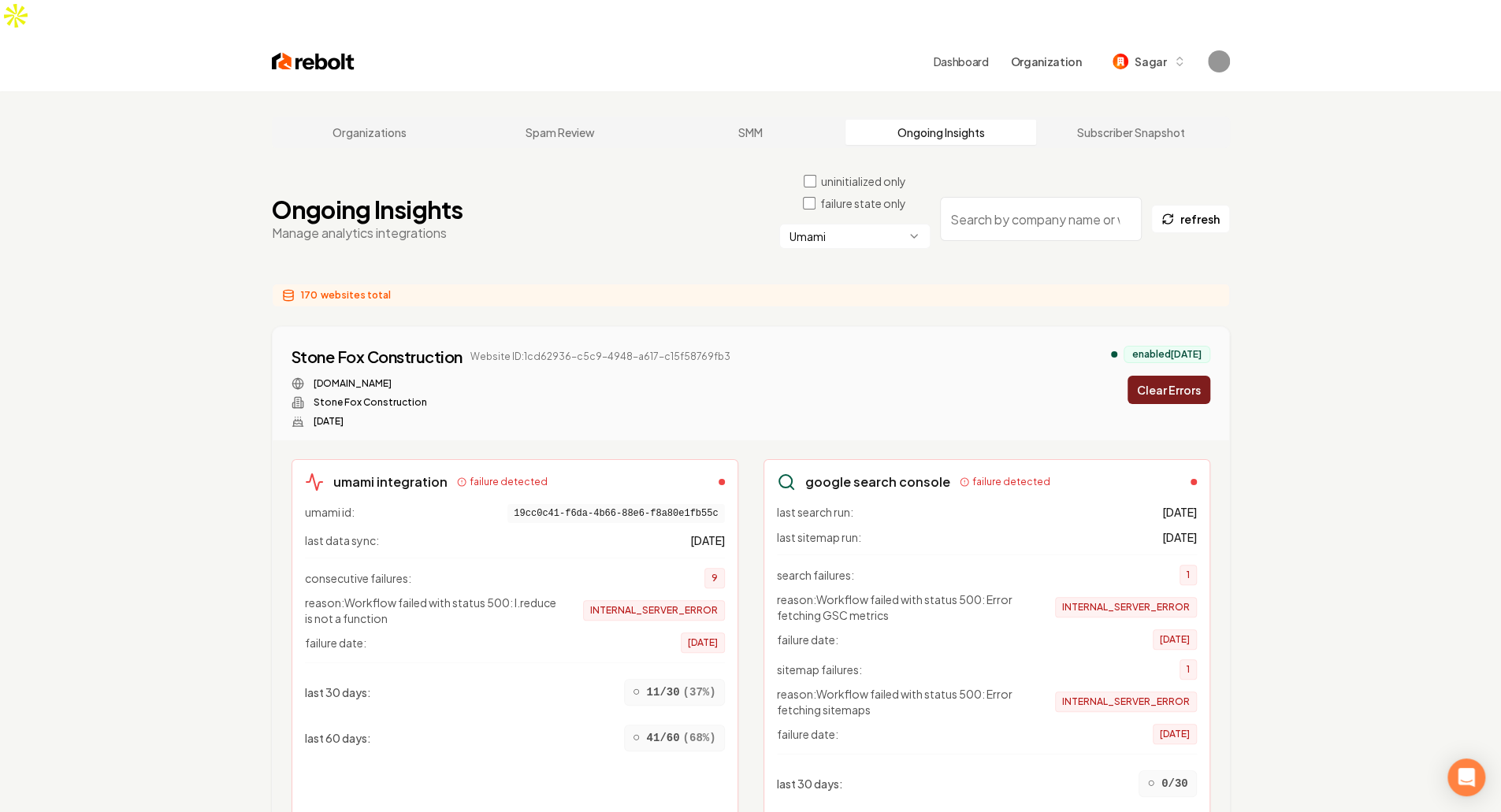
click at [523, 216] on div "Ongoing Insights Manage analytics integrations uninitialized only failure state…" at bounding box center [751, 219] width 958 height 91
